Goal: Information Seeking & Learning: Learn about a topic

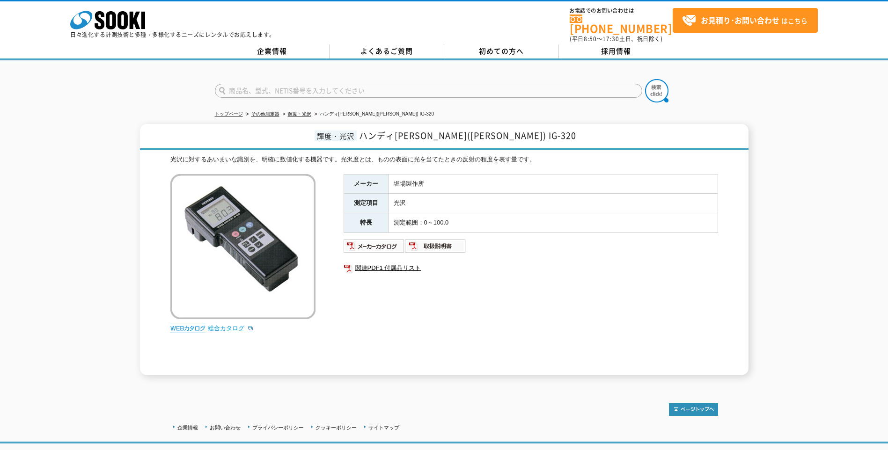
click at [226, 325] on link "総合カタログ" at bounding box center [231, 328] width 46 height 7
drag, startPoint x: 390, startPoint y: 131, endPoint x: 550, endPoint y: 134, distance: 160.1
click at [550, 134] on h1 "輝度・[PERSON_NAME][PERSON_NAME]([PERSON_NAME]) IG-320" at bounding box center [444, 137] width 609 height 26
drag, startPoint x: 550, startPoint y: 134, endPoint x: 543, endPoint y: 133, distance: 7.1
copy span "ハンディ[PERSON_NAME]([PERSON_NAME]) IG-320"
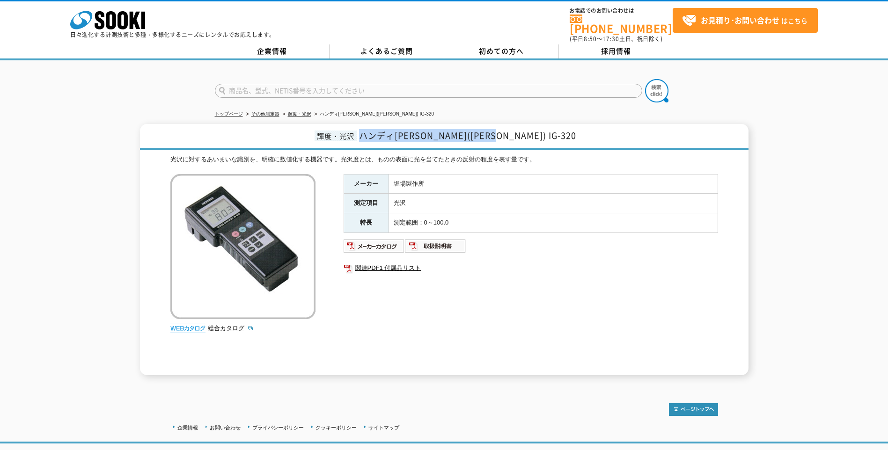
click at [518, 129] on span "ハンディ[PERSON_NAME]([PERSON_NAME]) IG-320" at bounding box center [467, 135] width 217 height 13
drag, startPoint x: 526, startPoint y: 133, endPoint x: 534, endPoint y: 131, distance: 8.3
click at [527, 133] on span "ハンディ[PERSON_NAME]([PERSON_NAME]) IG-320" at bounding box center [467, 135] width 217 height 13
click at [525, 130] on span "ハンディ[PERSON_NAME]([PERSON_NAME]) IG-320" at bounding box center [467, 135] width 217 height 13
drag, startPoint x: 522, startPoint y: 130, endPoint x: 550, endPoint y: 128, distance: 27.7
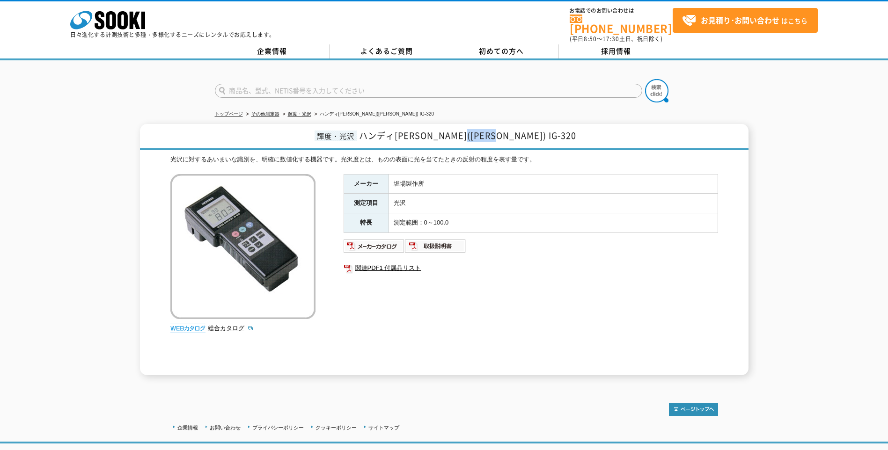
click at [550, 128] on h1 "輝度・[PERSON_NAME][PERSON_NAME]([PERSON_NAME]) IG-320" at bounding box center [444, 137] width 609 height 26
click at [816, 173] on div "輝度・[PERSON_NAME][PERSON_NAME]([PERSON_NAME]) IG-320 光沢に対するあいまいな識別を、明確に数値化する機器です…" at bounding box center [444, 249] width 888 height 251
